Goal: Use online tool/utility: Use online tool/utility

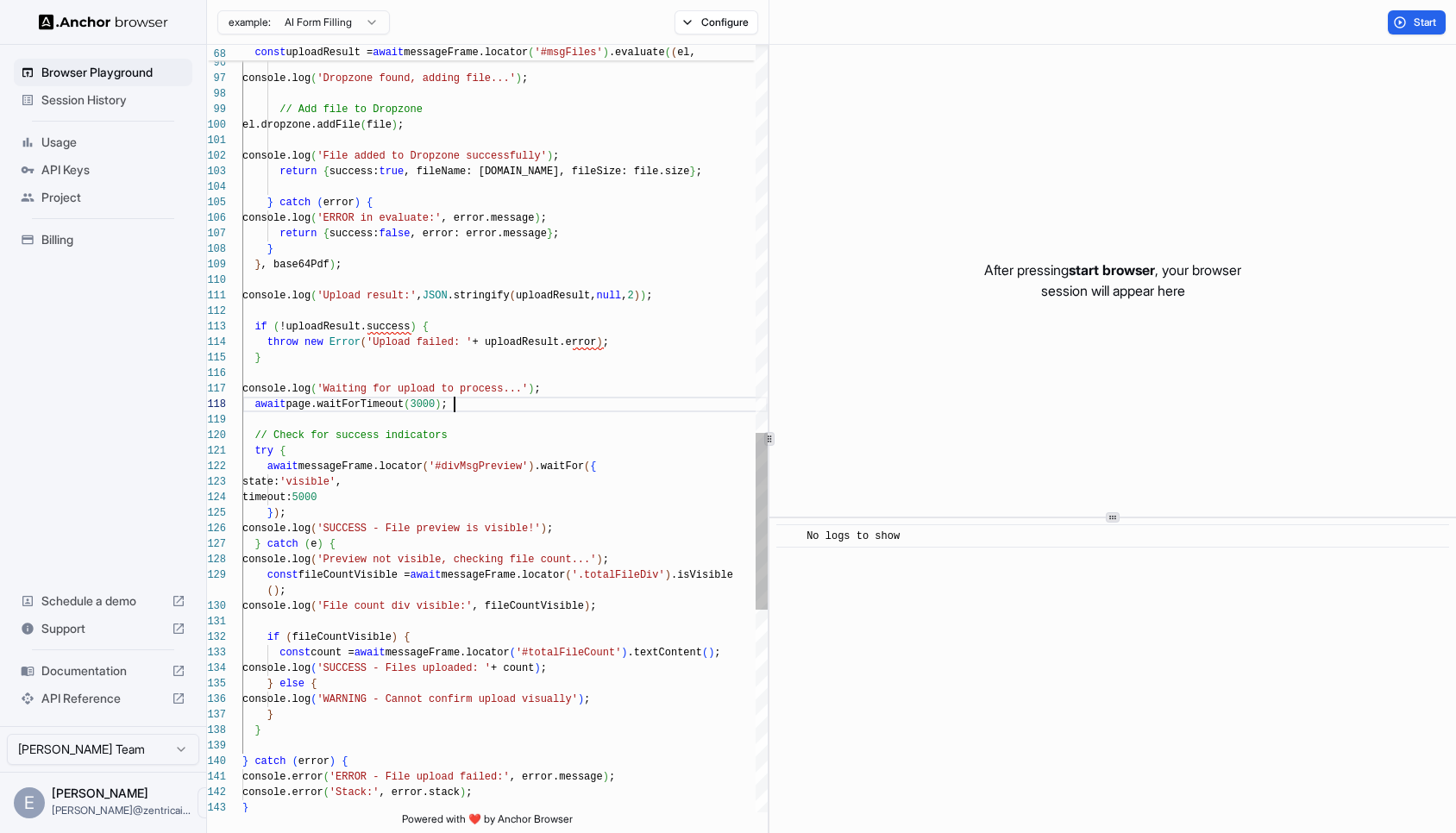
scroll to position [16, 0]
click at [463, 403] on div "console.log ( 'Upload result:' , JSON .stringify ( uploadResult, null , 2 ) ) ;…" at bounding box center [505, 27] width 525 height 3329
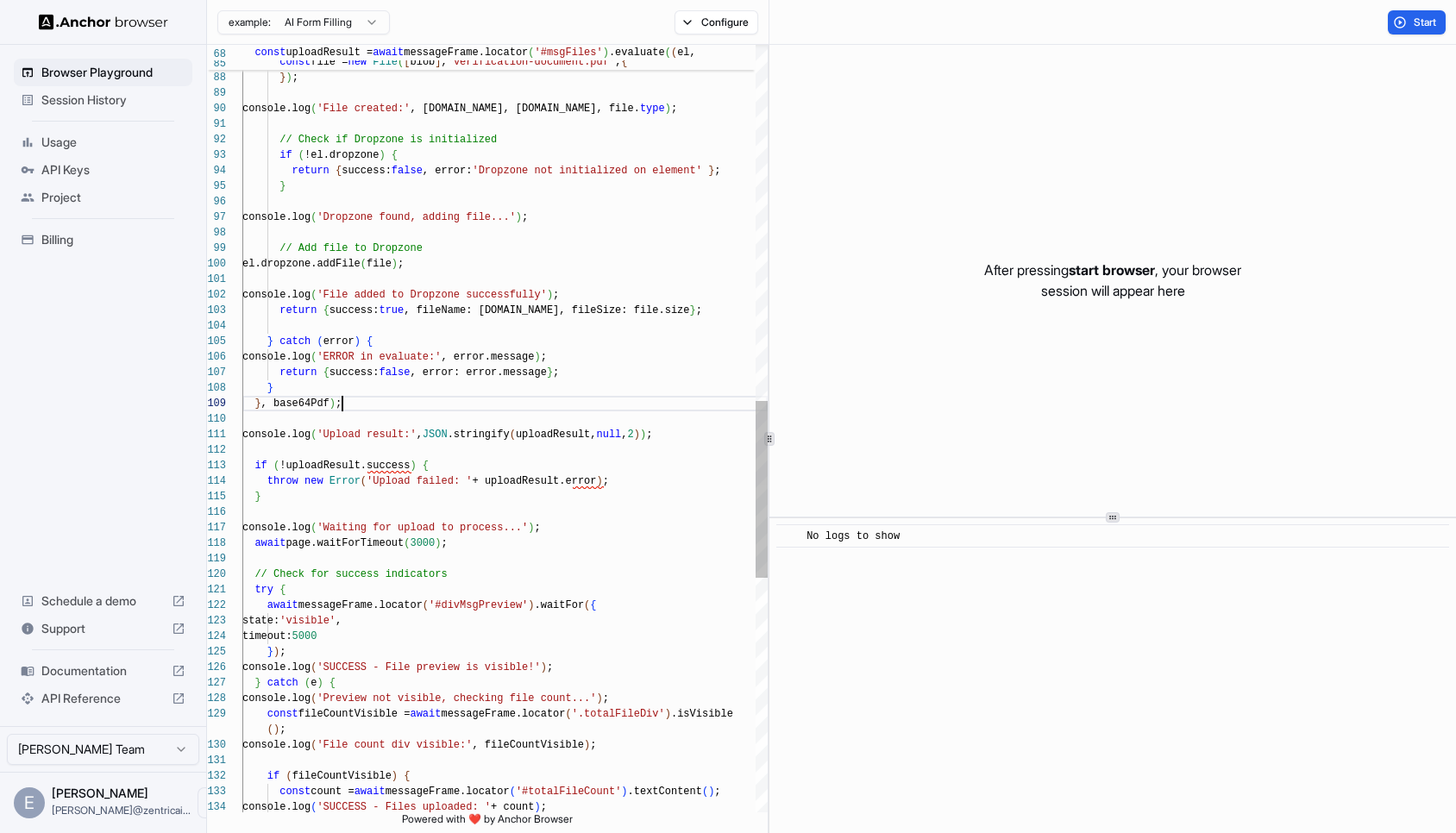
scroll to position [31, 0]
click at [370, 408] on div "console.log ( 'Upload result:' , JSON .stringify ( uploadResult, null , 2 ) ) ;…" at bounding box center [505, 166] width 525 height 3329
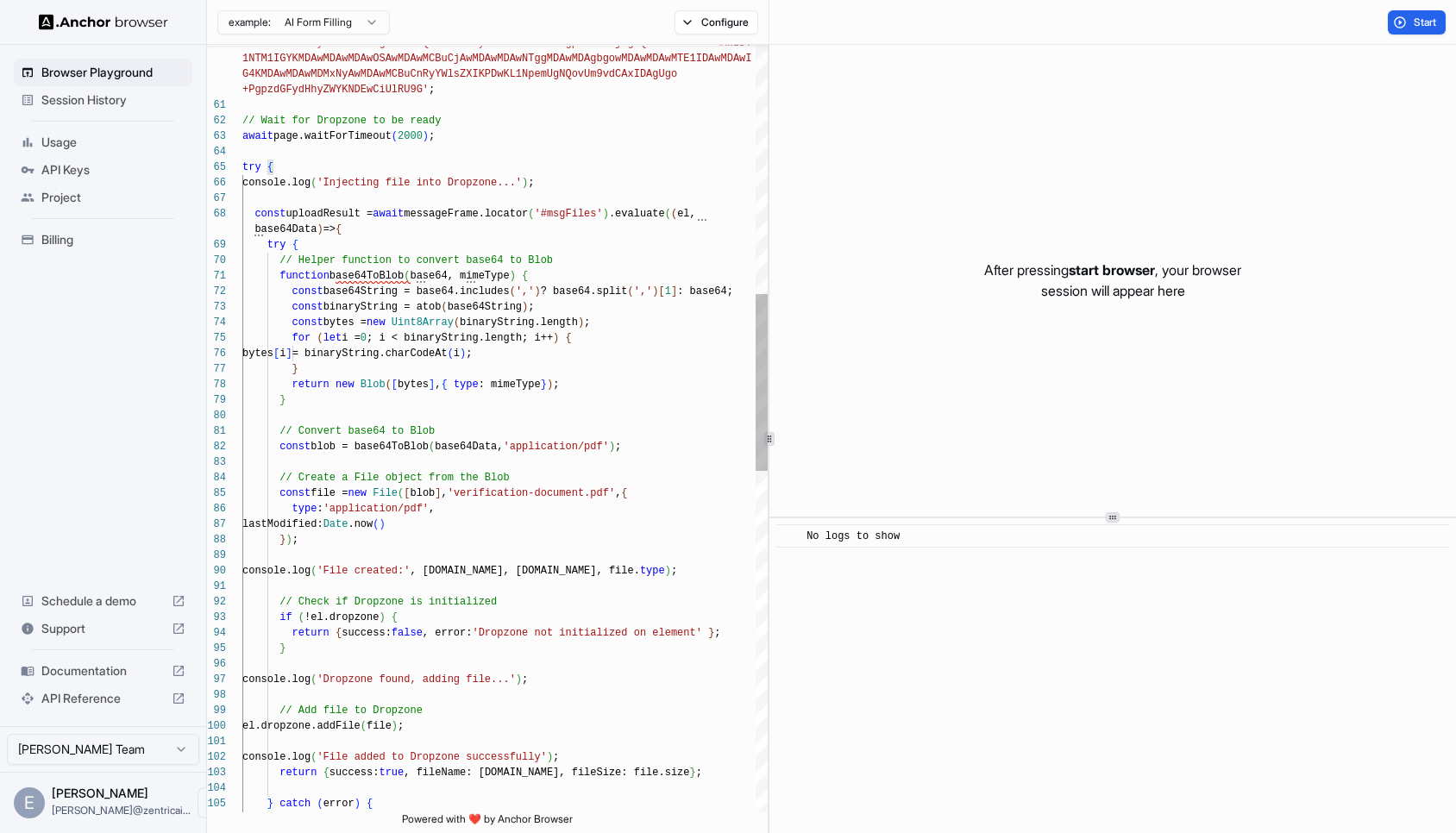
scroll to position [0, 0]
click at [257, 216] on div "return { success: true , fileName: [DOMAIN_NAME], fileSize: file.size } ; conso…" at bounding box center [505, 629] width 525 height 3329
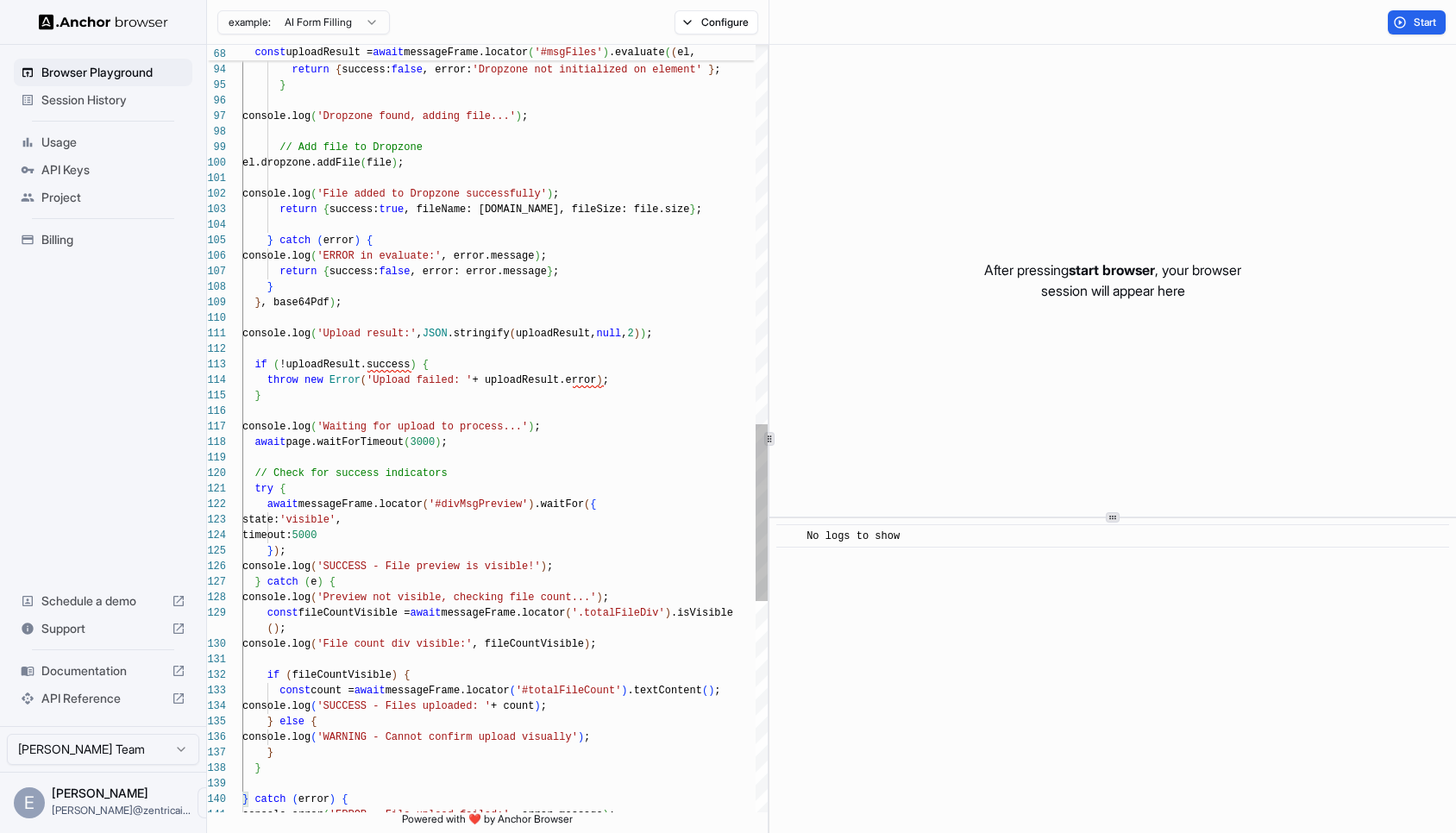
click at [352, 306] on div "return { success: true , fileName: [DOMAIN_NAME], fileSize: file.size } ; conso…" at bounding box center [505, 65] width 525 height 3329
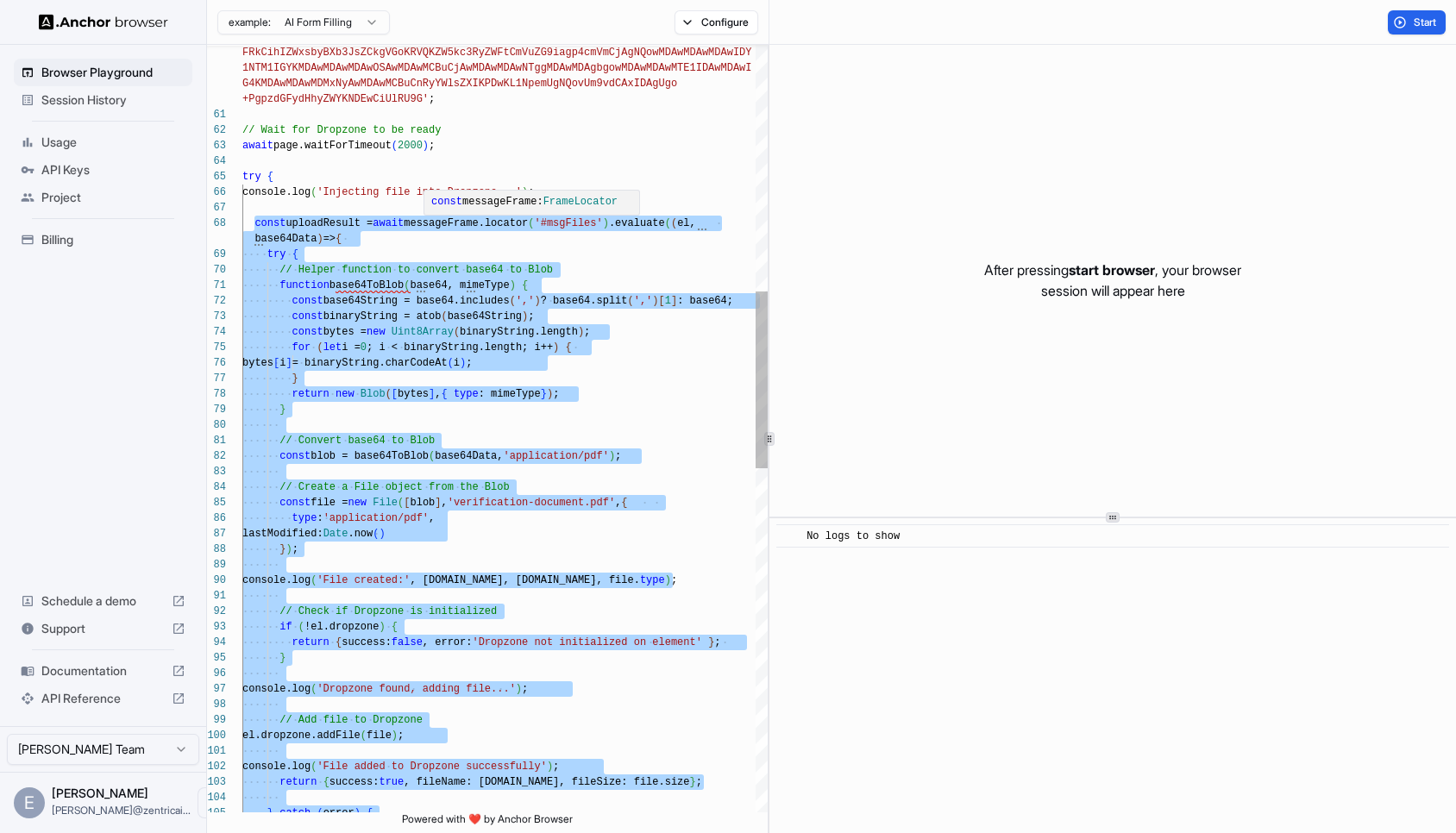
click at [483, 229] on div "return { success: true , fileName: [DOMAIN_NAME], fileSize: file.size } ; conso…" at bounding box center [505, 637] width 525 height 3329
type textarea "**********"
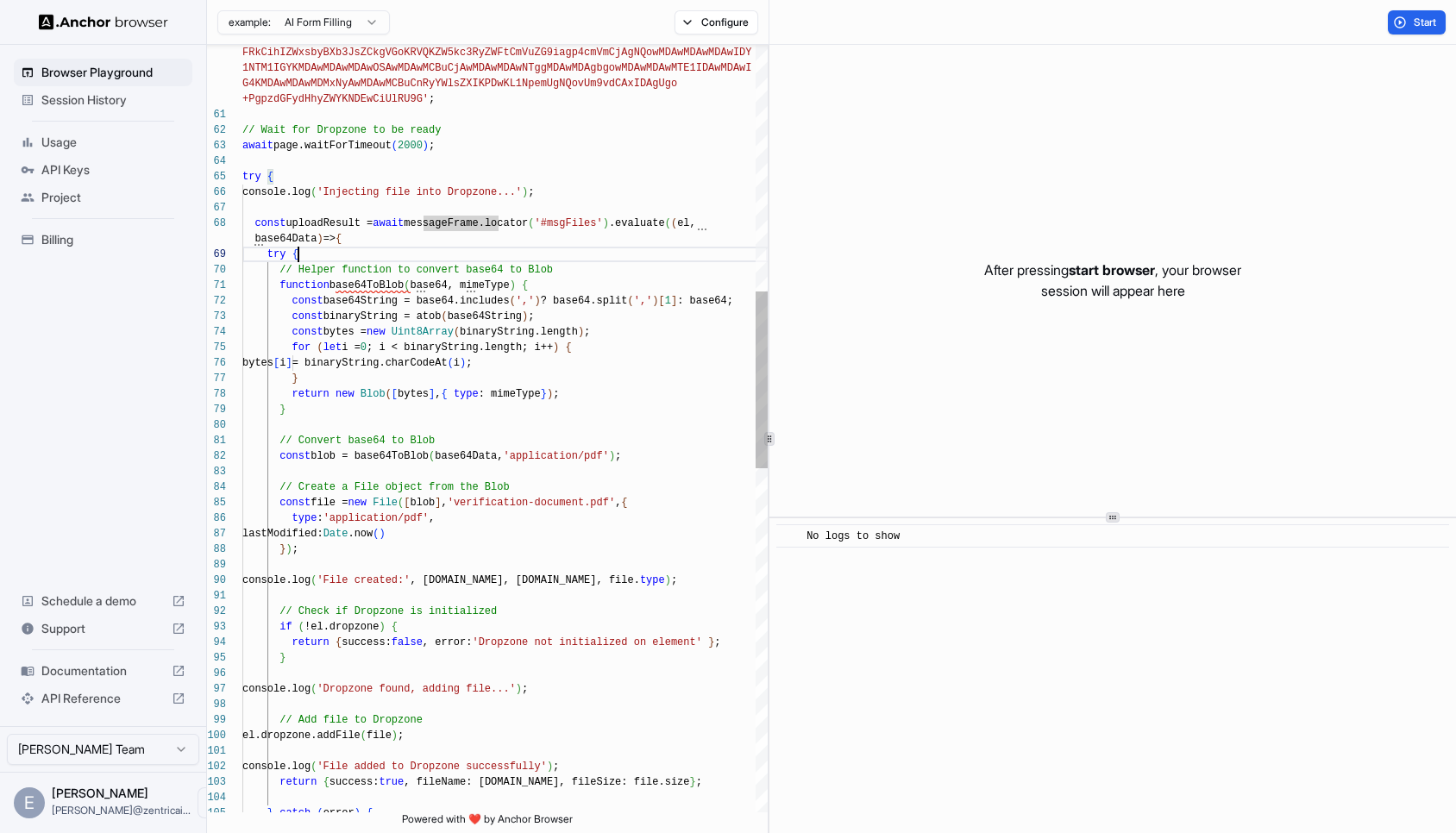
click at [438, 258] on div "return { success: true , fileName: [DOMAIN_NAME], fileSize: file.size } ; conso…" at bounding box center [505, 637] width 525 height 3329
drag, startPoint x: 256, startPoint y: 223, endPoint x: 372, endPoint y: 237, distance: 116.8
click at [372, 237] on div "return { success: true , fileName: [DOMAIN_NAME], fileSize: file.size } ; conso…" at bounding box center [505, 637] width 525 height 3329
click at [422, 217] on div "return { success: true , fileName: [DOMAIN_NAME], fileSize: file.size } ; conso…" at bounding box center [505, 637] width 525 height 3329
drag, startPoint x: 422, startPoint y: 217, endPoint x: 684, endPoint y: 226, distance: 262.2
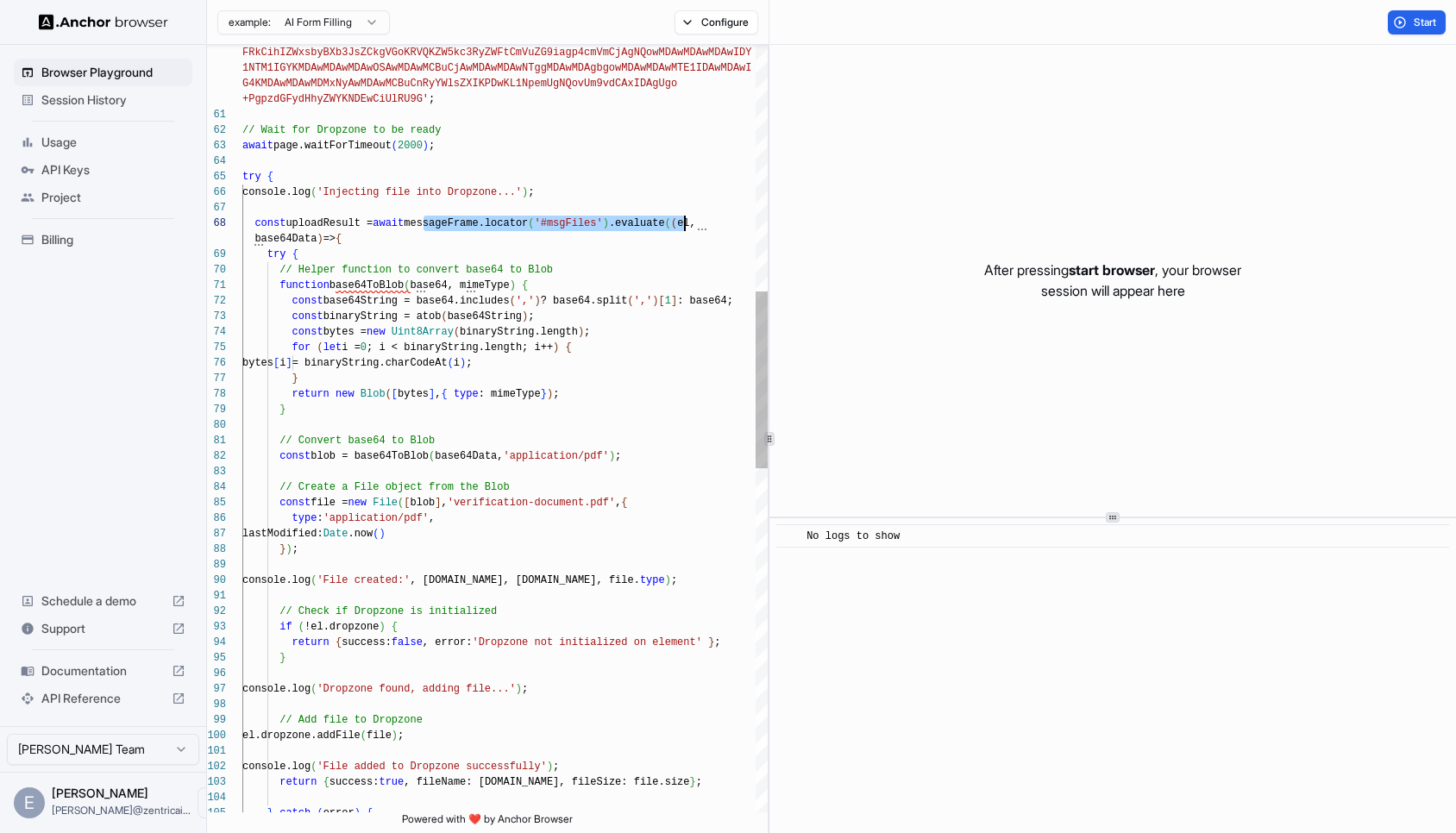
click at [684, 226] on div "return { success: true , fileName: [DOMAIN_NAME], fileSize: file.size } ; conso…" at bounding box center [505, 637] width 525 height 3329
drag, startPoint x: 374, startPoint y: 237, endPoint x: 254, endPoint y: 223, distance: 120.8
click at [254, 223] on div "return { success: true , fileName: [DOMAIN_NAME], fileSize: file.size } ; conso…" at bounding box center [505, 637] width 525 height 3329
